Goal: Information Seeking & Learning: Check status

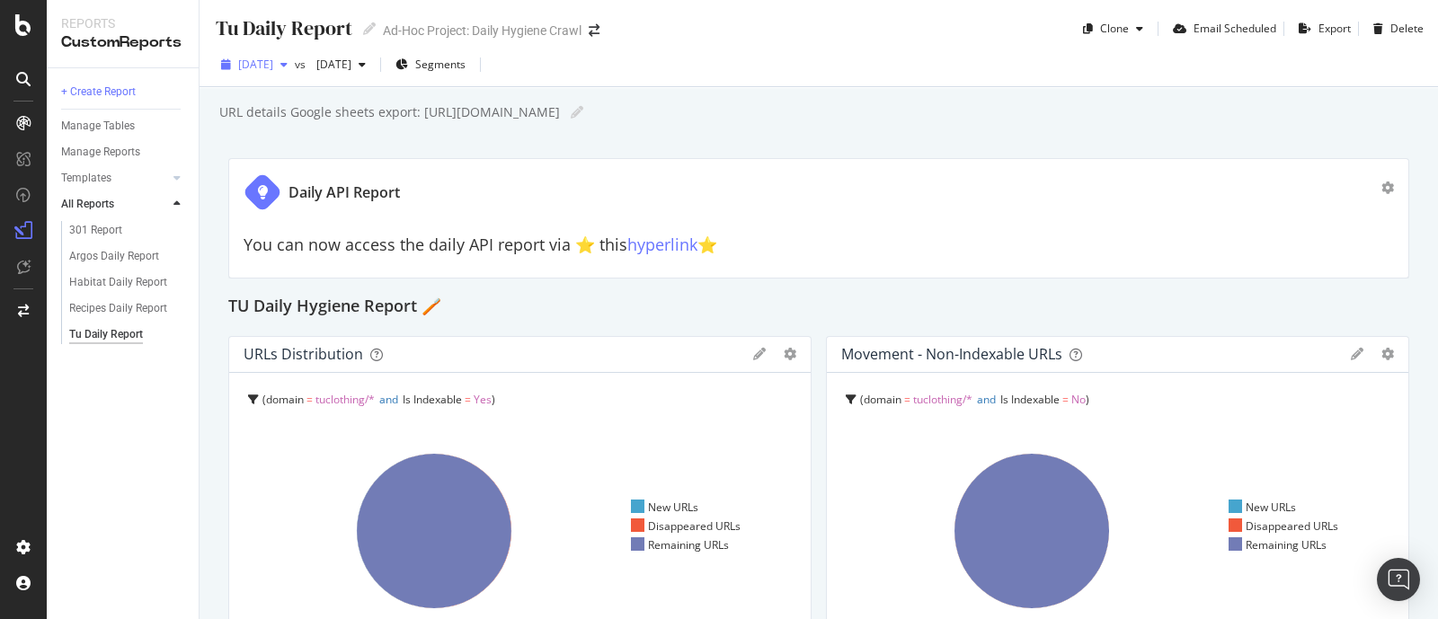
click at [273, 57] on span "[DATE]" at bounding box center [255, 64] width 35 height 15
click at [295, 63] on div "button" at bounding box center [284, 64] width 22 height 11
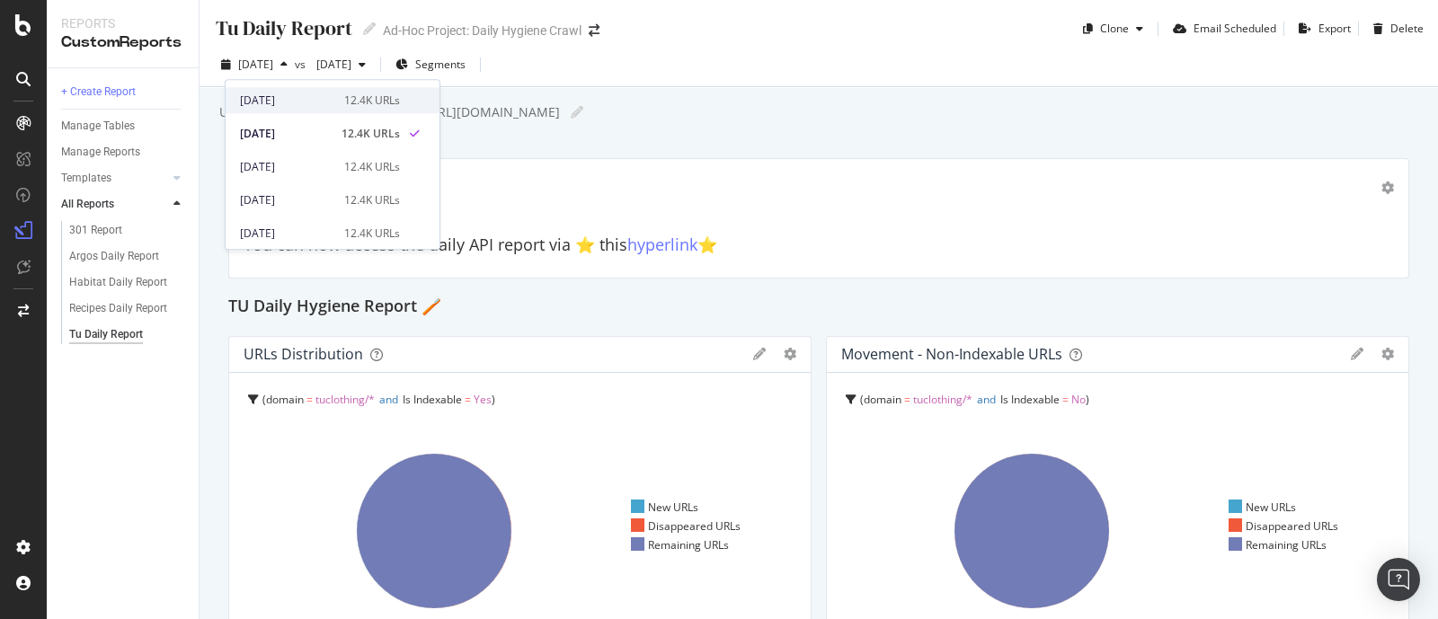
click at [323, 93] on div "2025 Sep. 17th" at bounding box center [286, 101] width 93 height 16
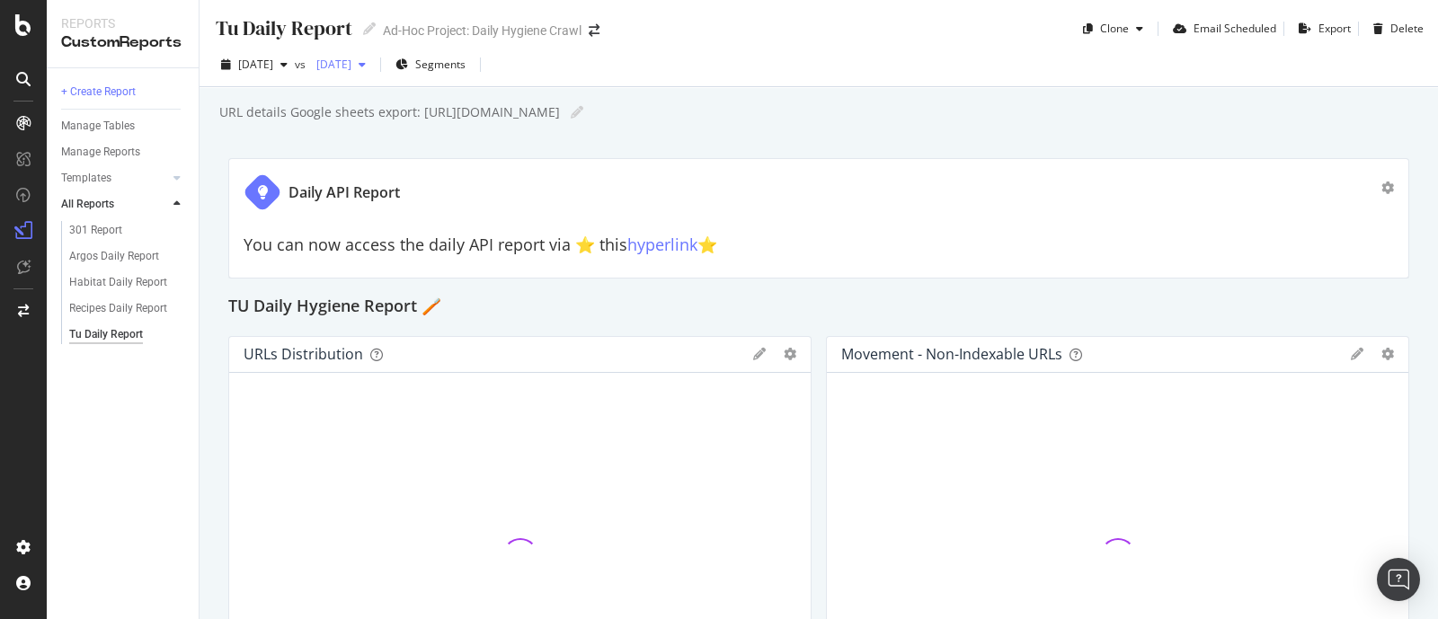
click at [351, 69] on span "[DATE]" at bounding box center [330, 64] width 42 height 15
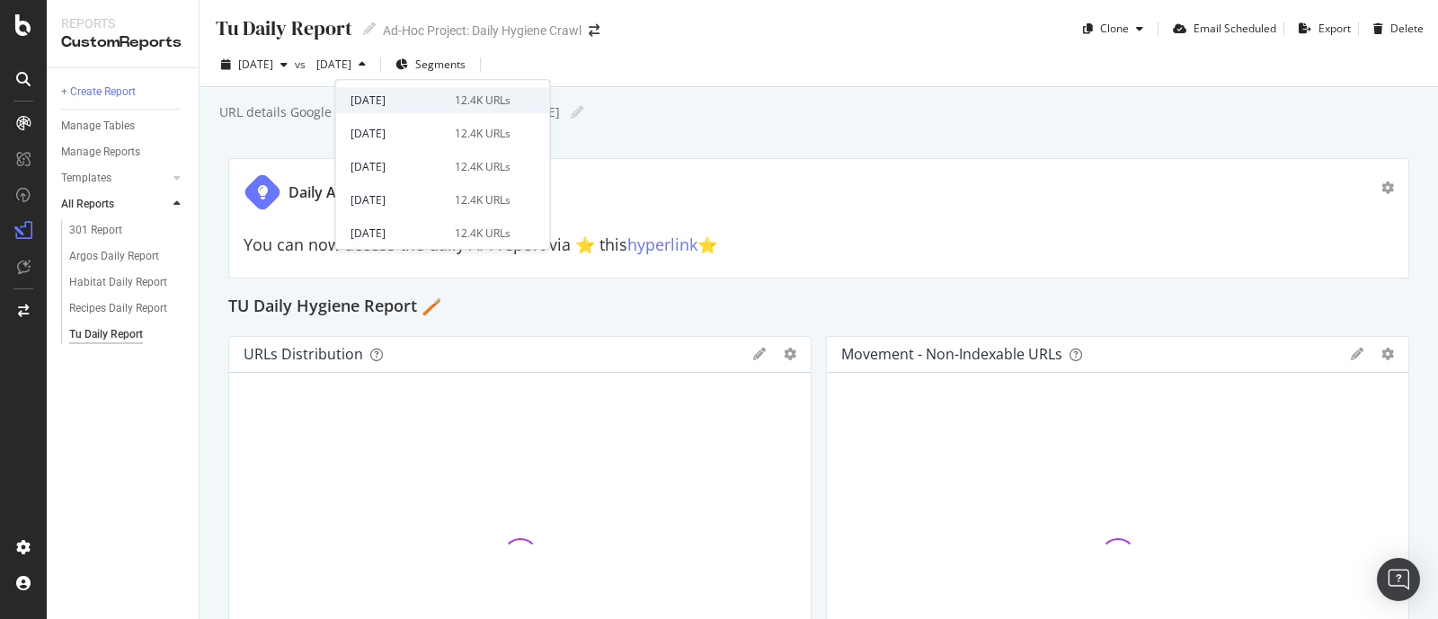
click at [407, 102] on div "[DATE]" at bounding box center [396, 101] width 93 height 16
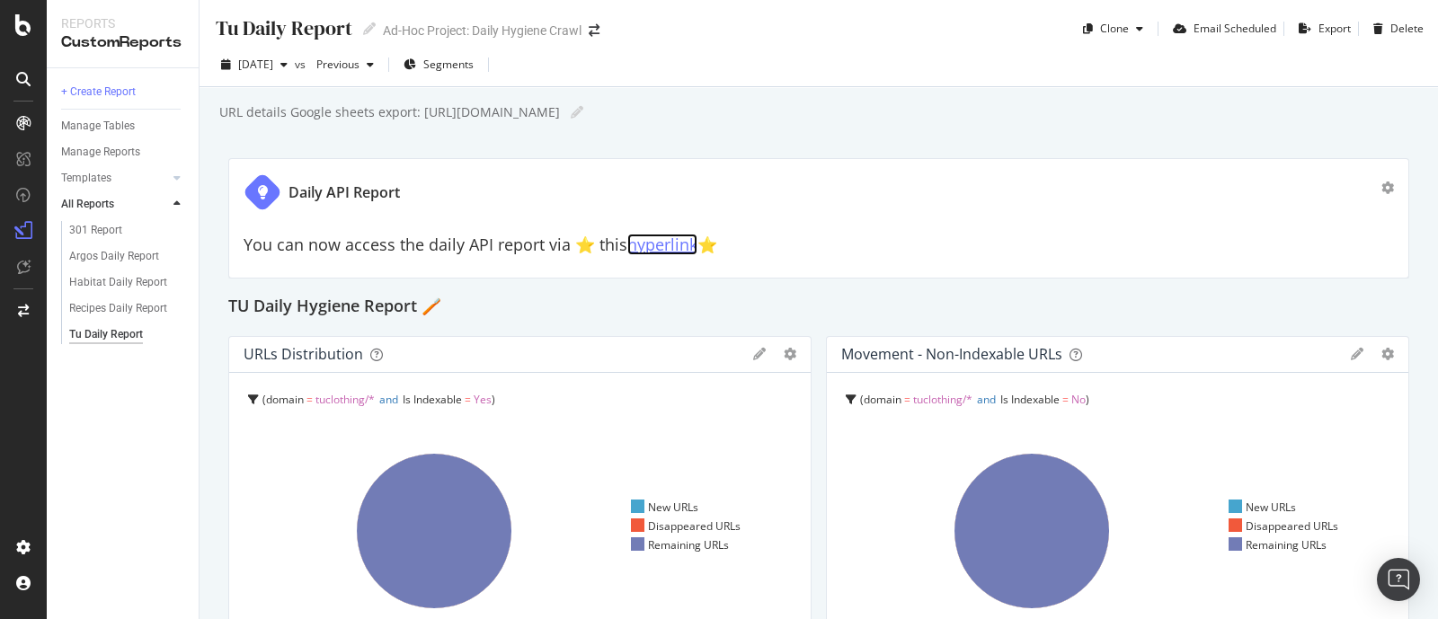
click at [669, 246] on link "hyperlink" at bounding box center [662, 245] width 70 height 22
click at [112, 249] on div "Argos Daily Report" at bounding box center [114, 256] width 90 height 19
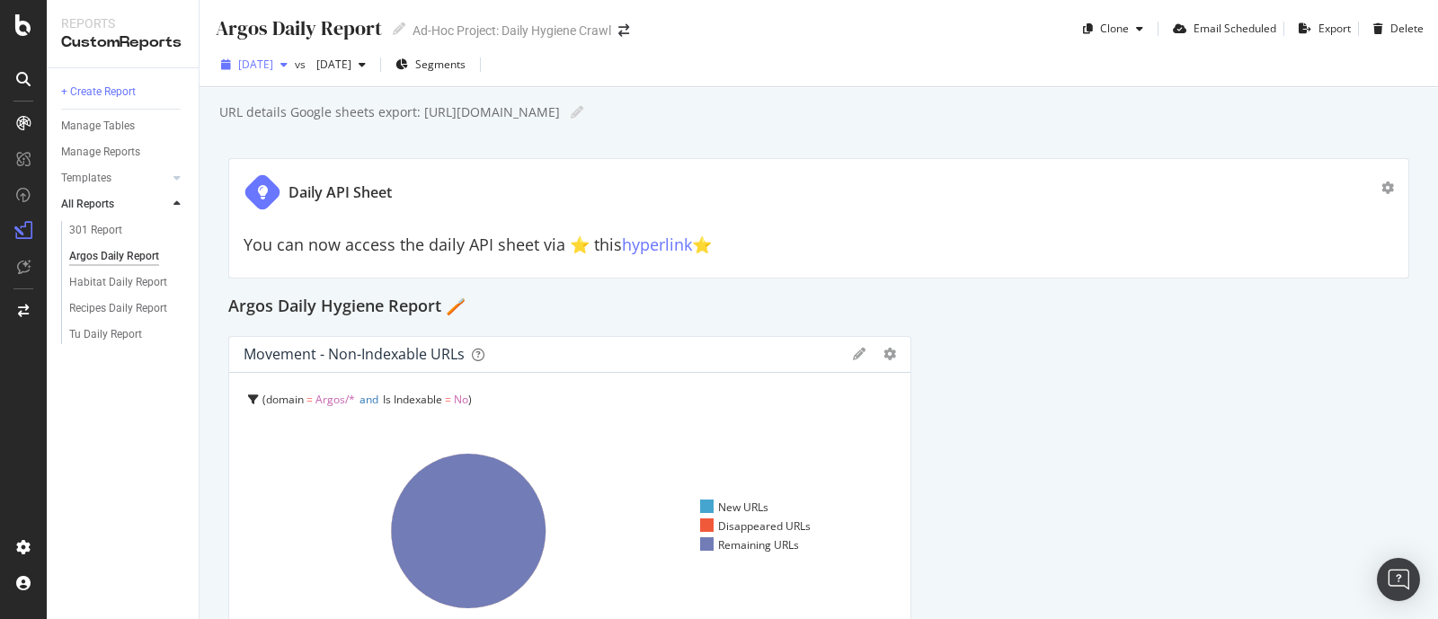
click at [273, 64] on span "[DATE]" at bounding box center [255, 64] width 35 height 15
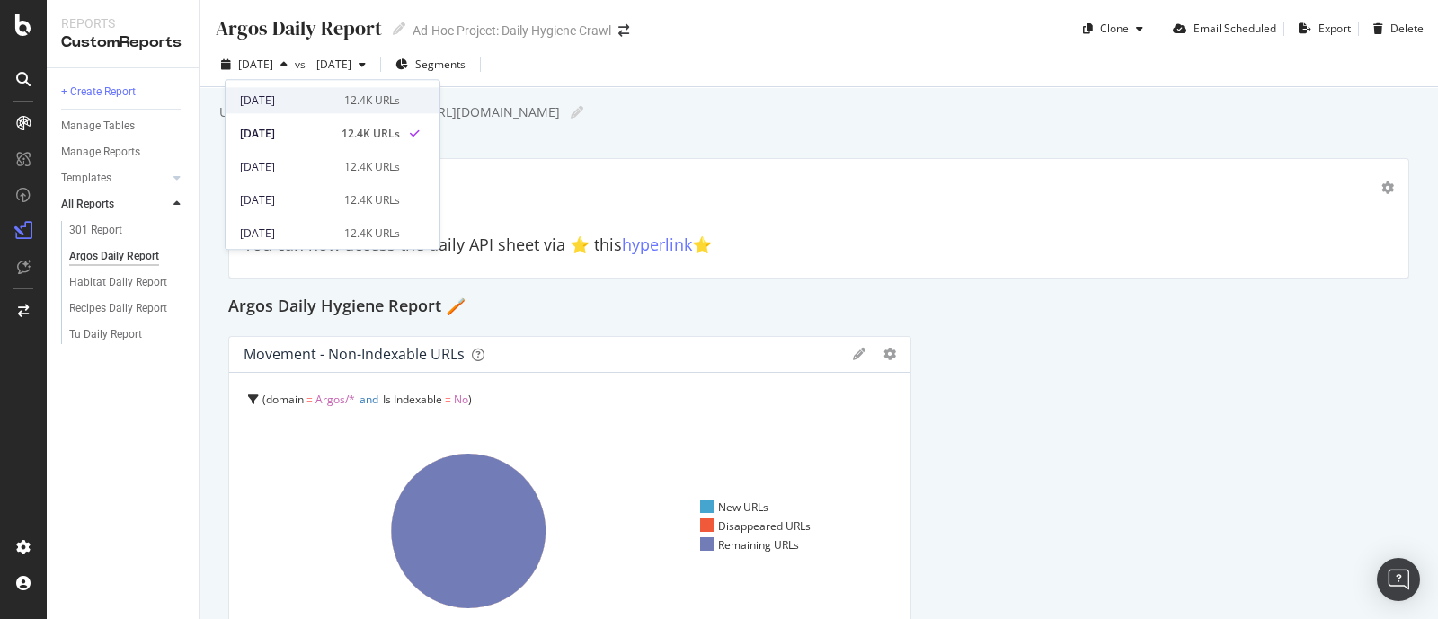
click at [297, 110] on div "2025 Sep. 17th 12.4K URLs" at bounding box center [333, 100] width 214 height 26
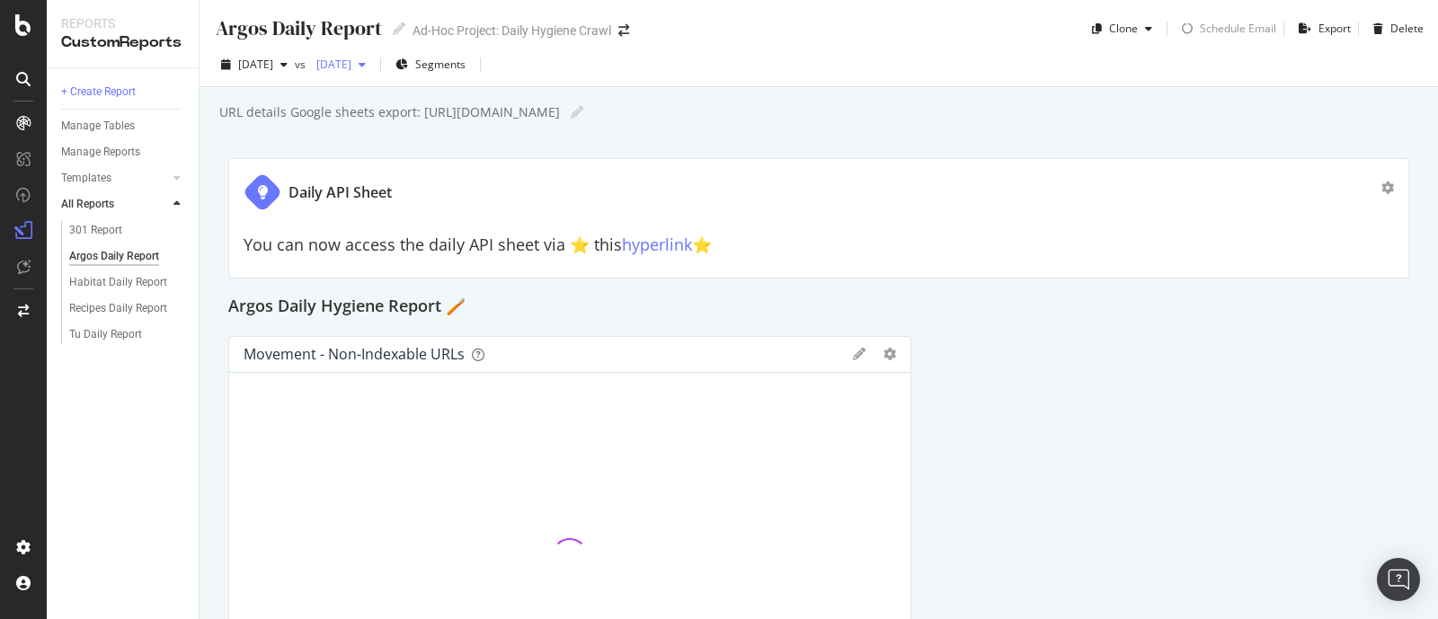
click at [351, 61] on span "[DATE]" at bounding box center [330, 64] width 42 height 15
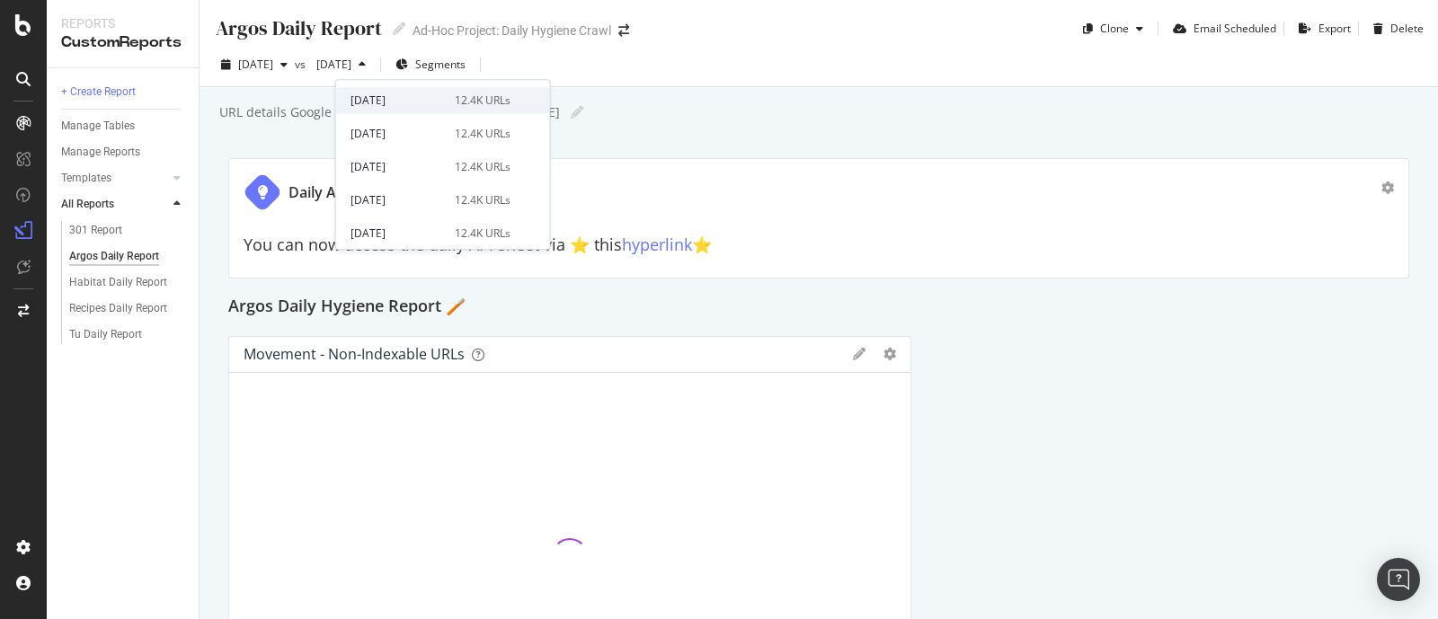
click at [412, 93] on div "[DATE]" at bounding box center [396, 101] width 93 height 16
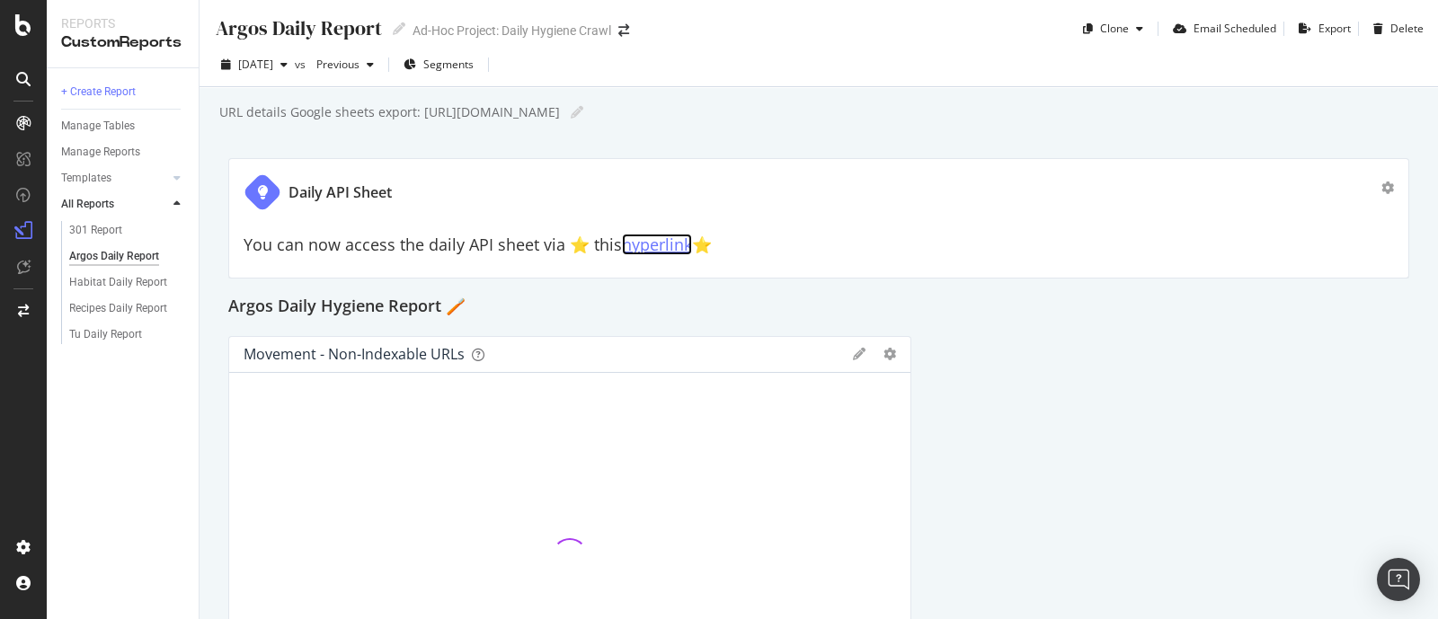
click at [661, 248] on link "hyperlink" at bounding box center [657, 245] width 70 height 22
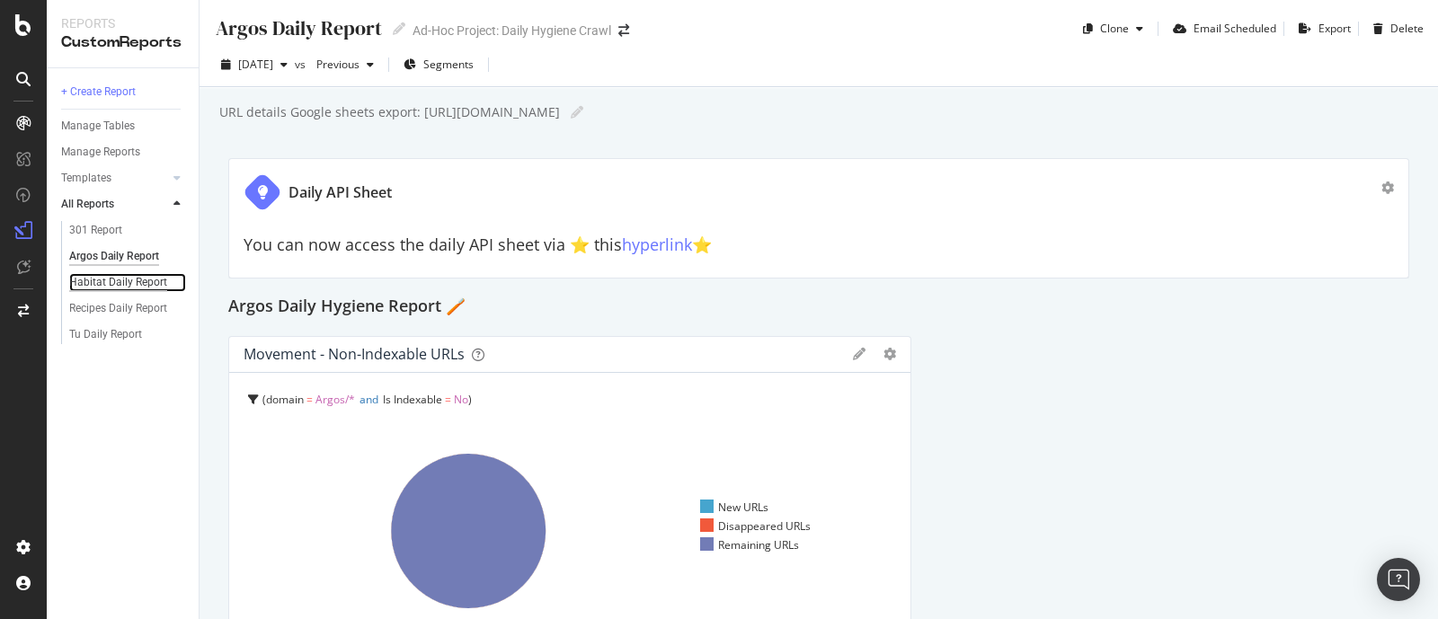
click at [108, 281] on div "Habitat Daily Report" at bounding box center [118, 282] width 98 height 19
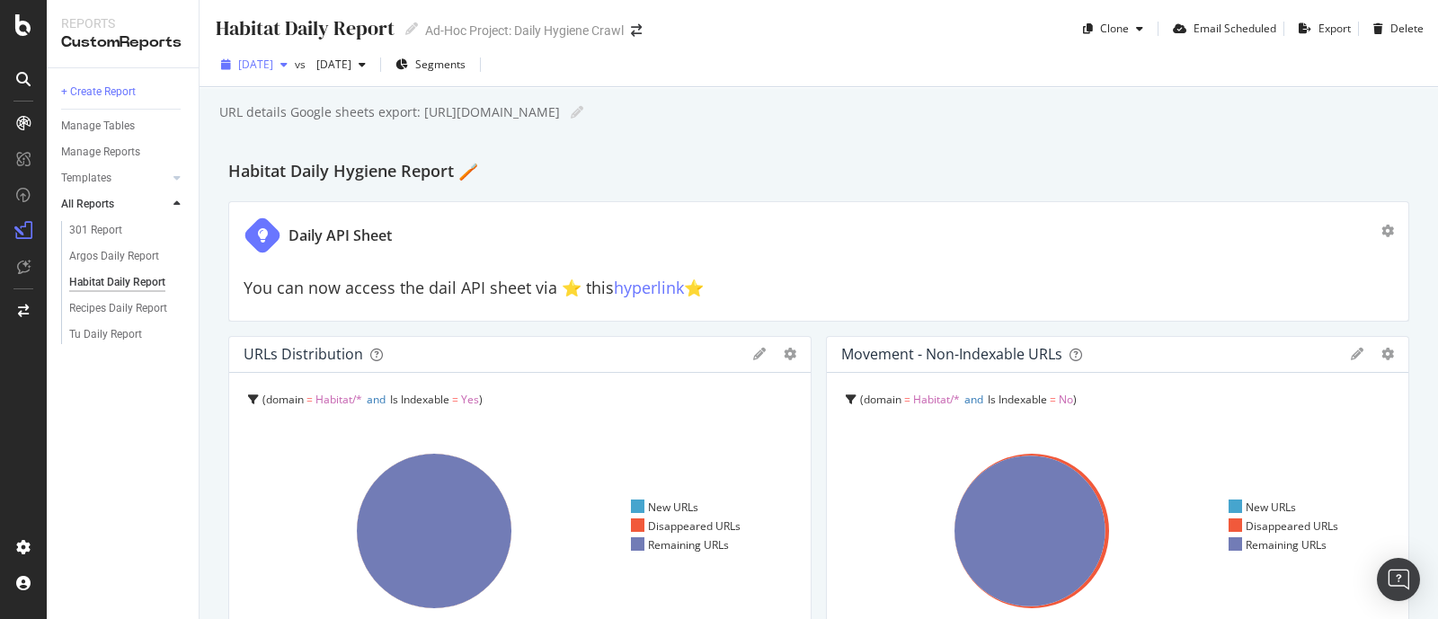
click at [273, 61] on span "[DATE]" at bounding box center [255, 64] width 35 height 15
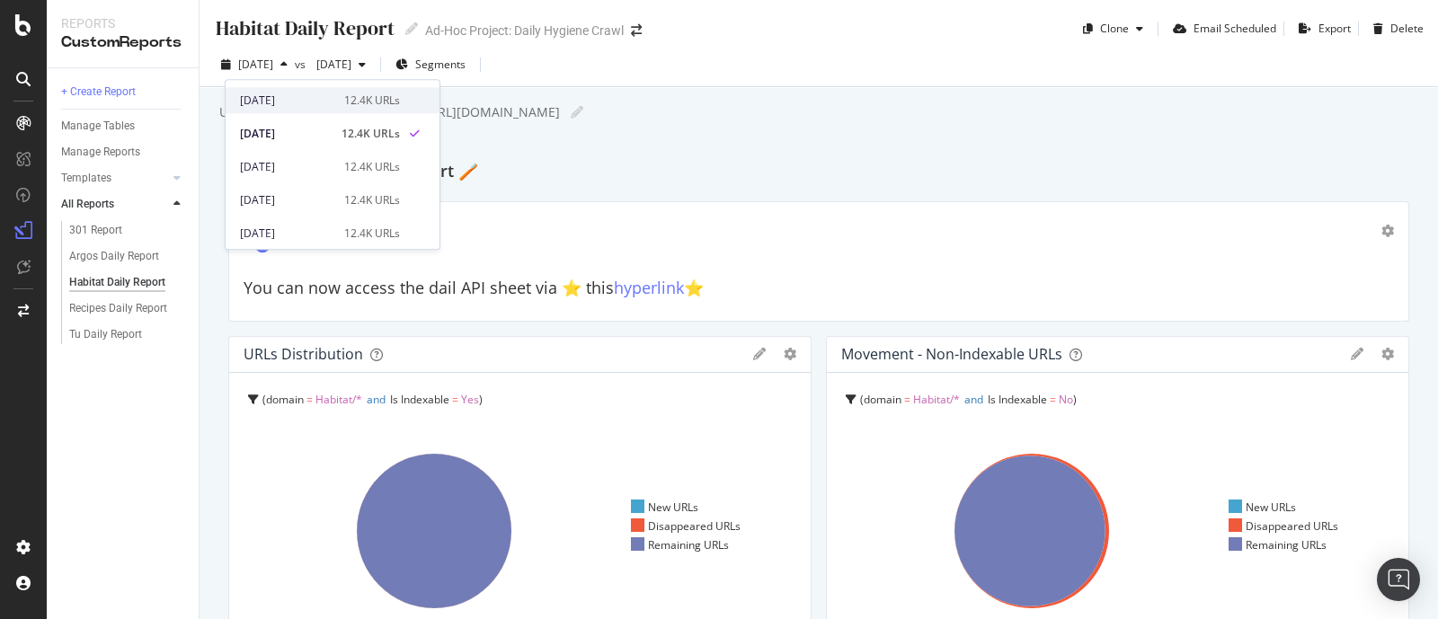
click at [310, 98] on div "2025 Sep. 17th" at bounding box center [286, 101] width 93 height 16
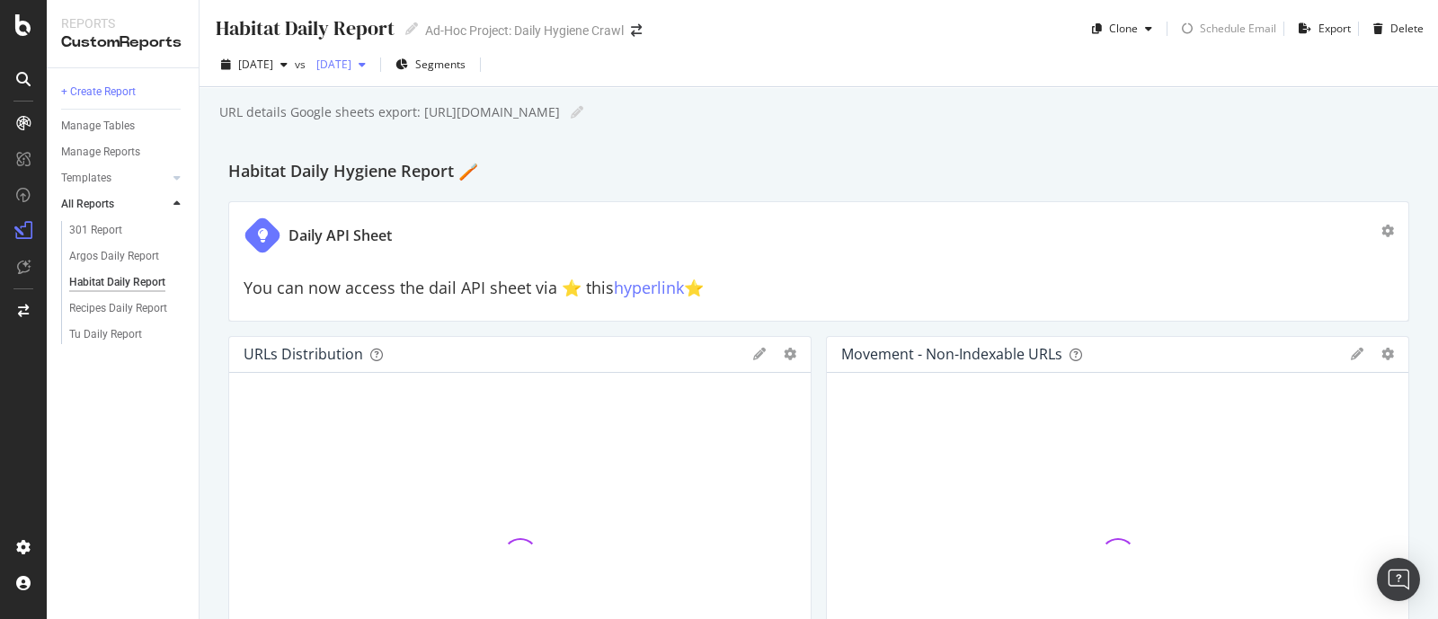
click at [351, 60] on span "[DATE]" at bounding box center [330, 64] width 42 height 15
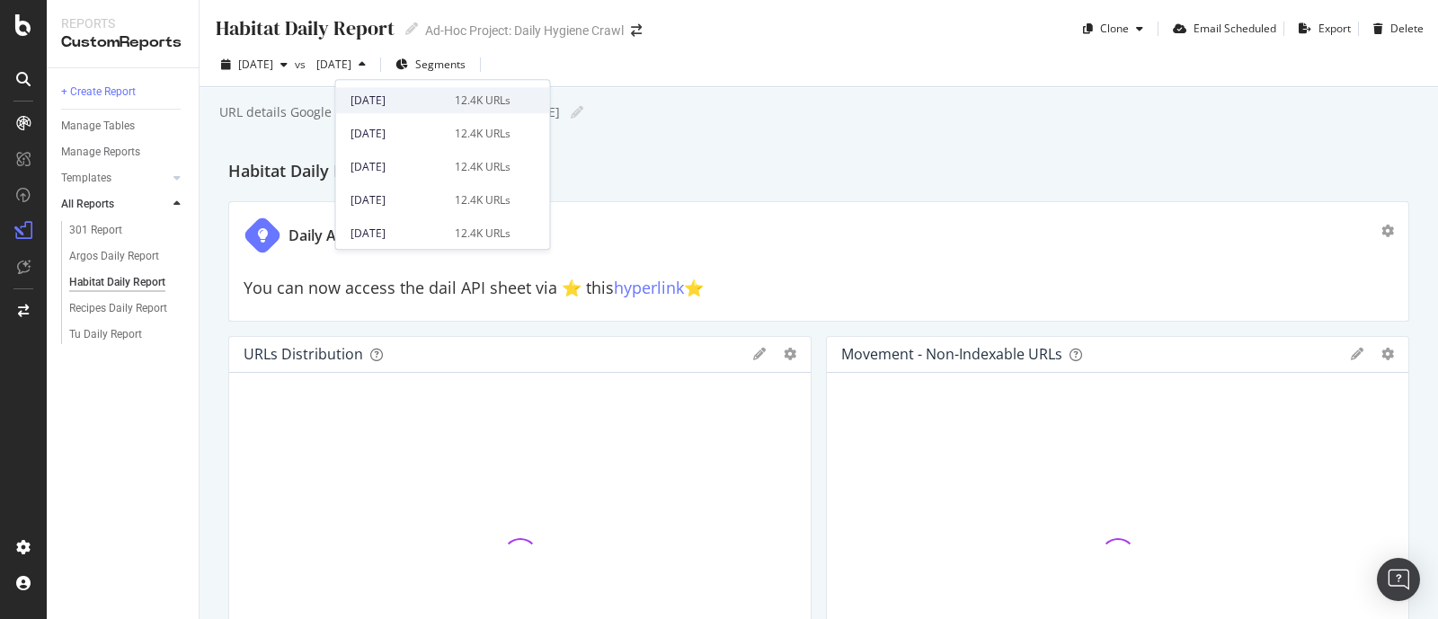
click at [409, 99] on div "[DATE]" at bounding box center [396, 101] width 93 height 16
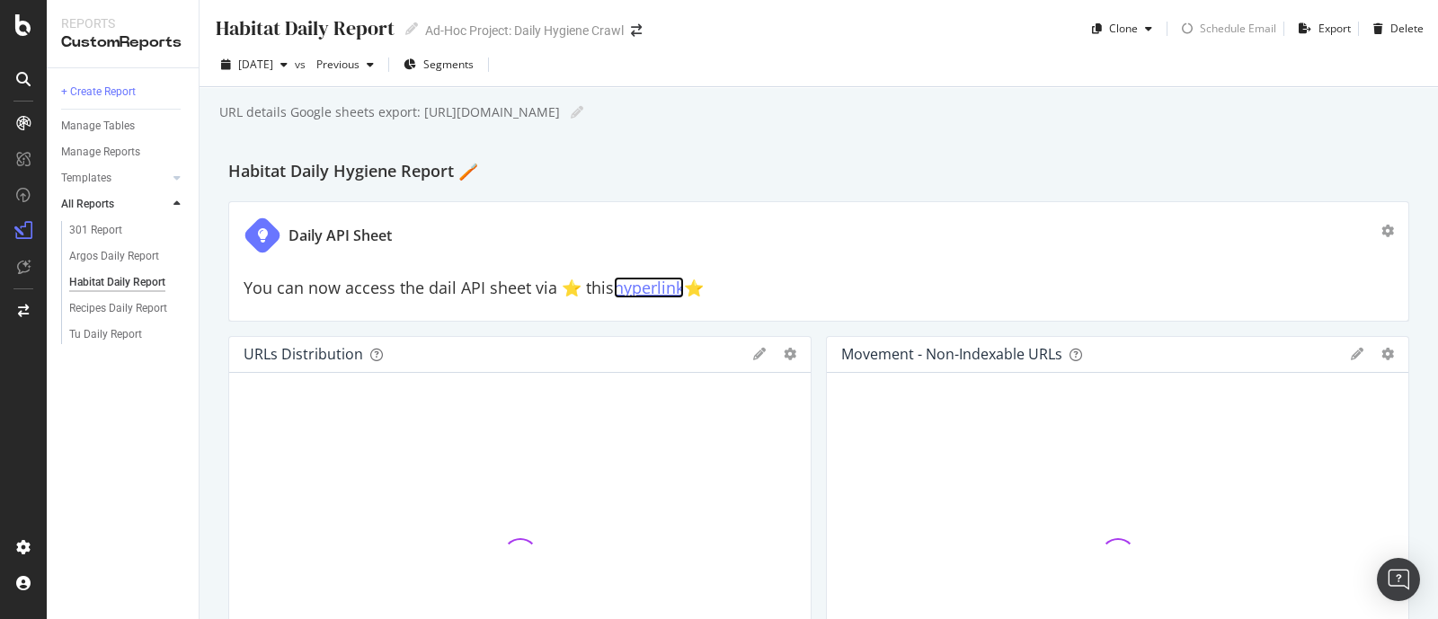
click at [643, 285] on link "hyperlink" at bounding box center [649, 288] width 70 height 22
